Goal: Task Accomplishment & Management: Manage account settings

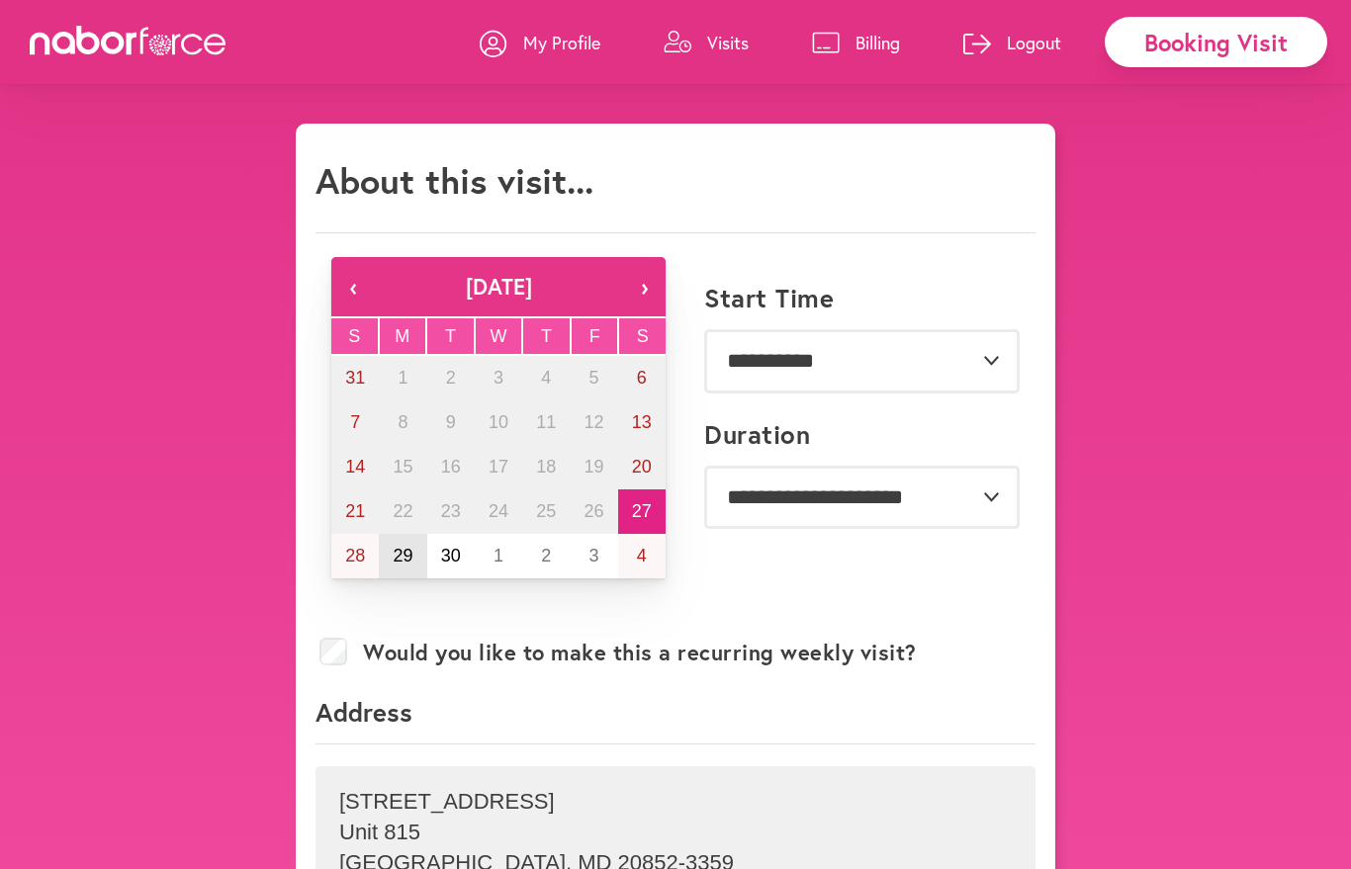
click at [399, 566] on abbr "29" at bounding box center [403, 556] width 20 height 20
click at [734, 63] on link "Visits" at bounding box center [705, 42] width 85 height 59
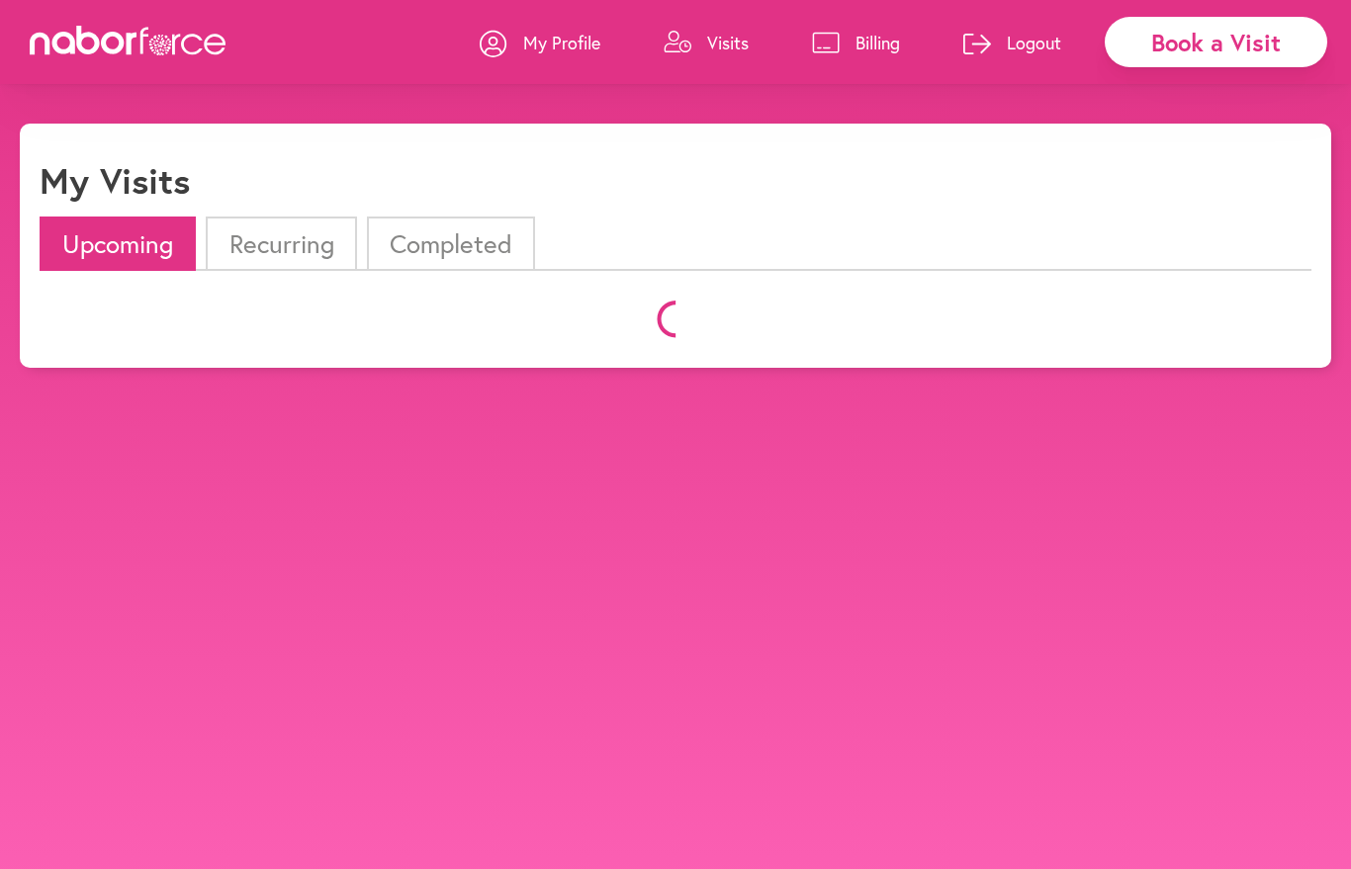
click at [734, 63] on link "Visits" at bounding box center [705, 42] width 85 height 59
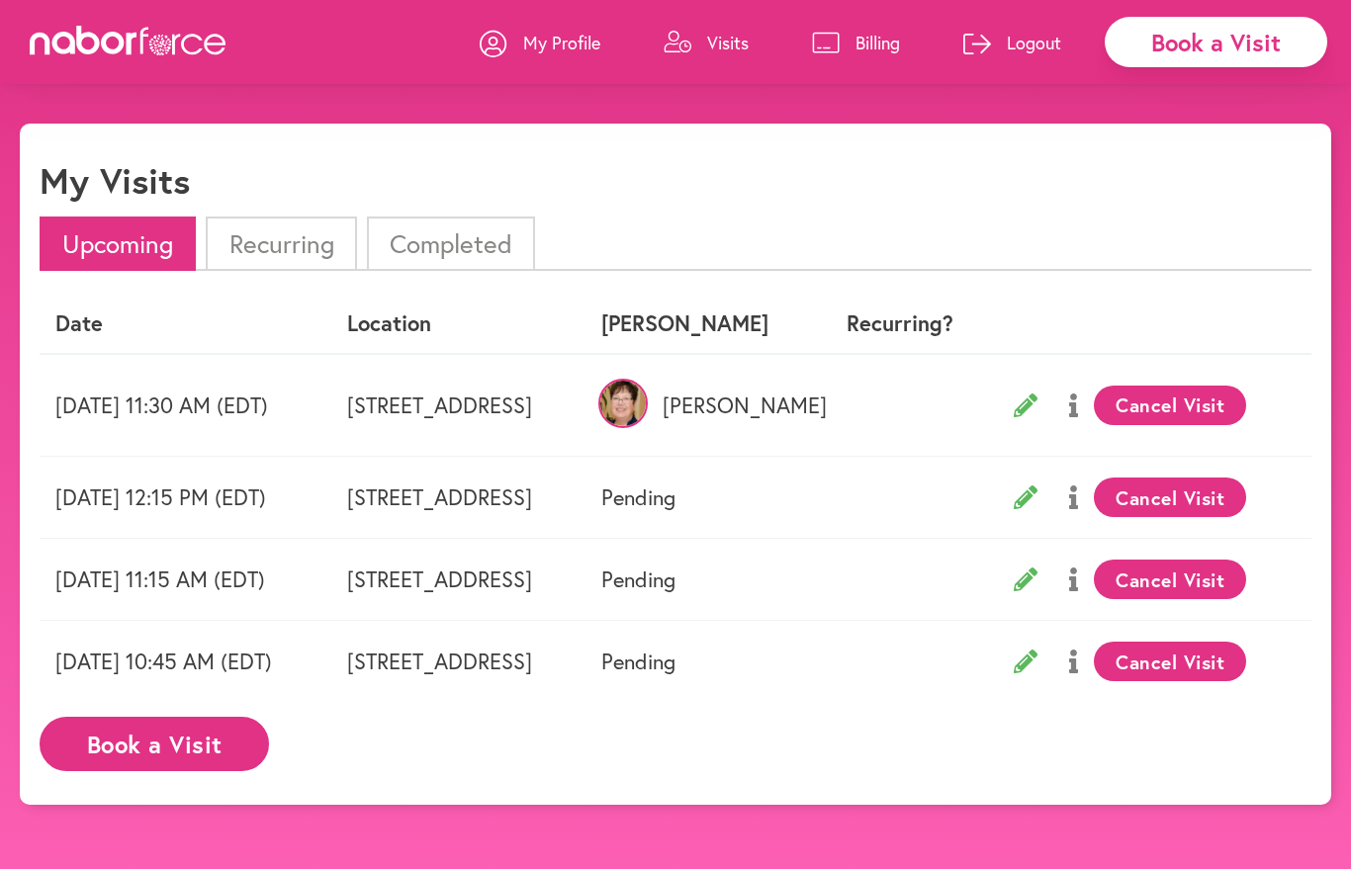
click at [1244, 408] on button "Cancel Visit" at bounding box center [1170, 406] width 153 height 40
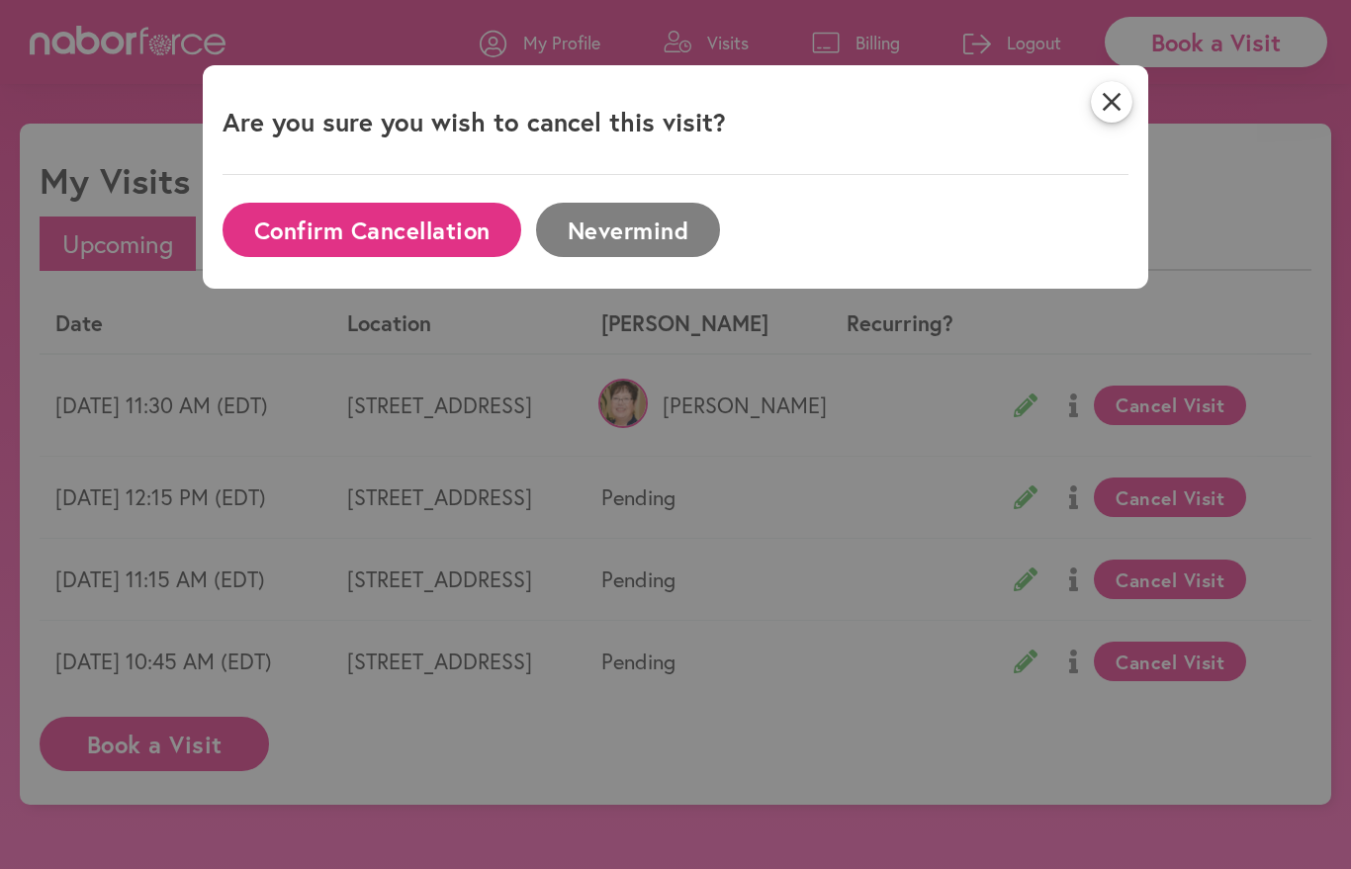
click at [431, 239] on button "Confirm Cancellation" at bounding box center [371, 230] width 299 height 54
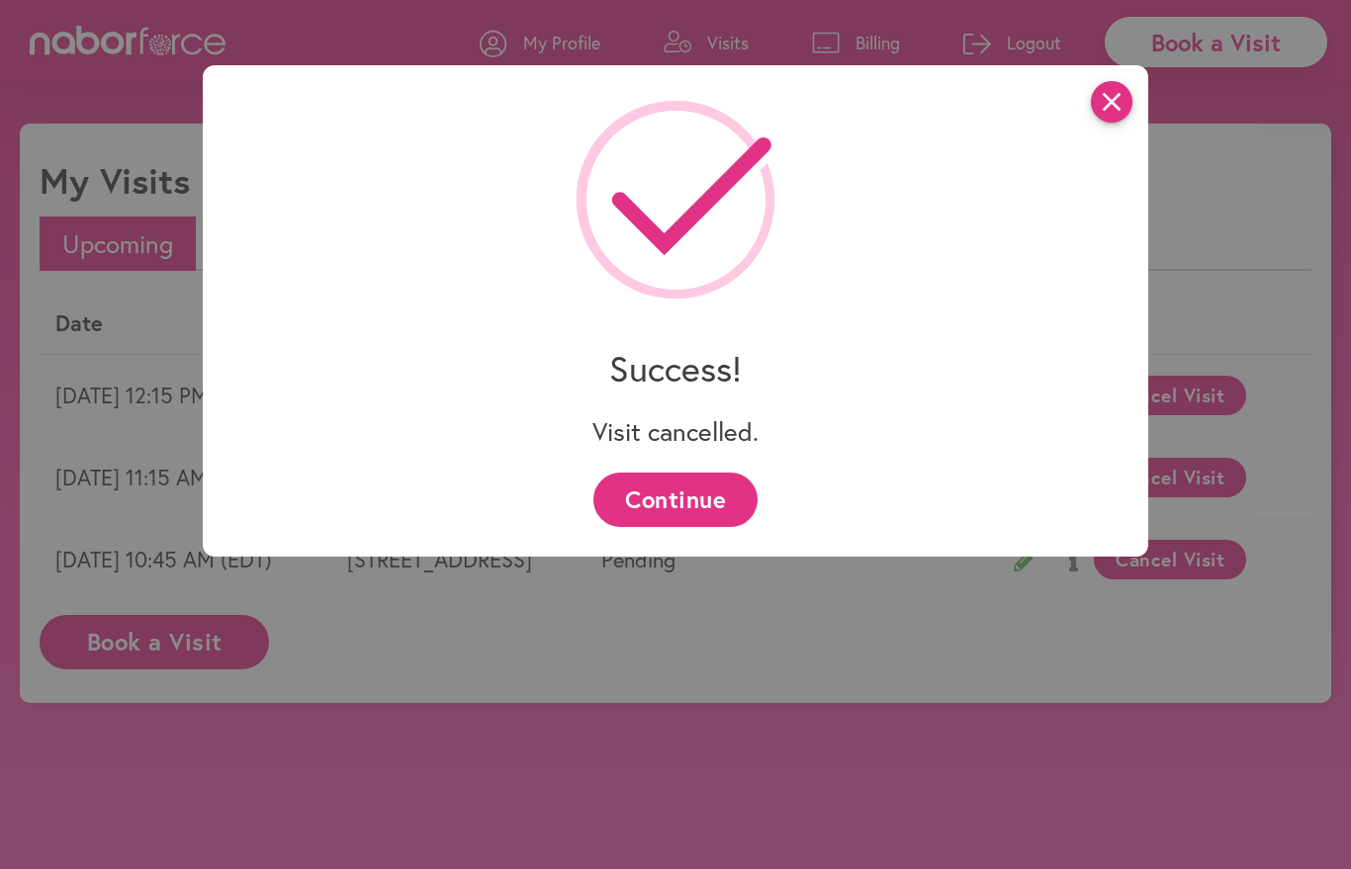
click at [1105, 108] on icon "close" at bounding box center [1112, 102] width 42 height 42
